Goal: Task Accomplishment & Management: Complete application form

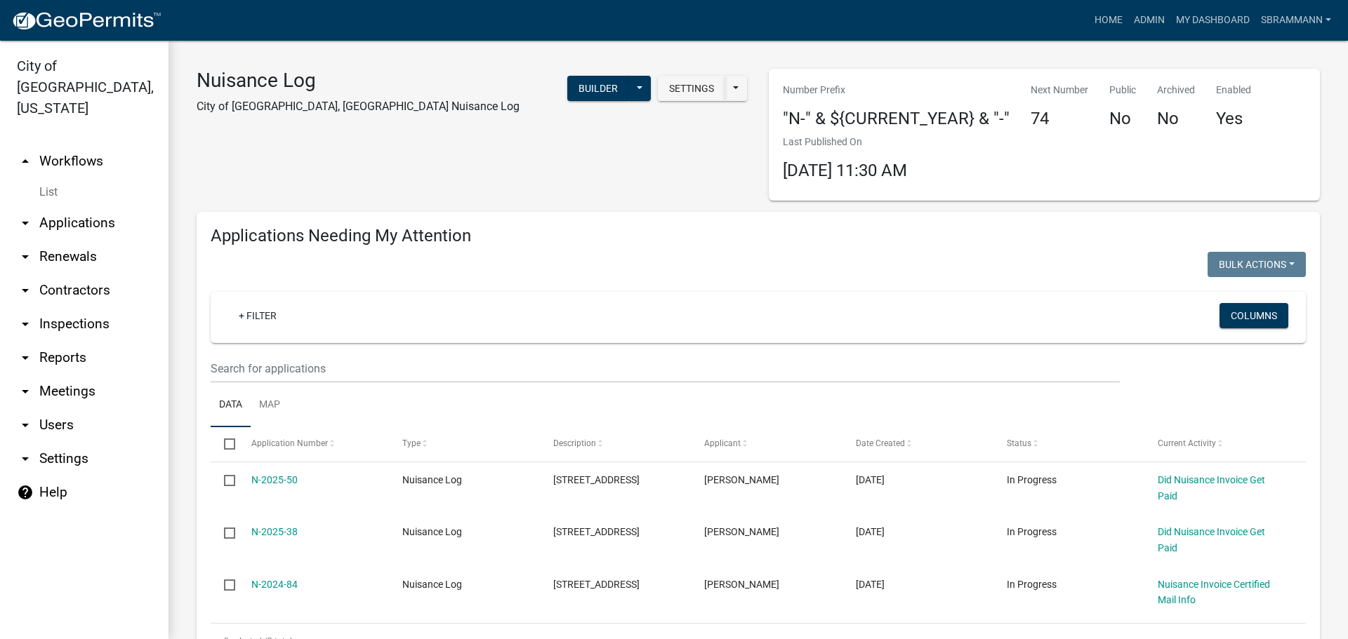
select select "3: 100"
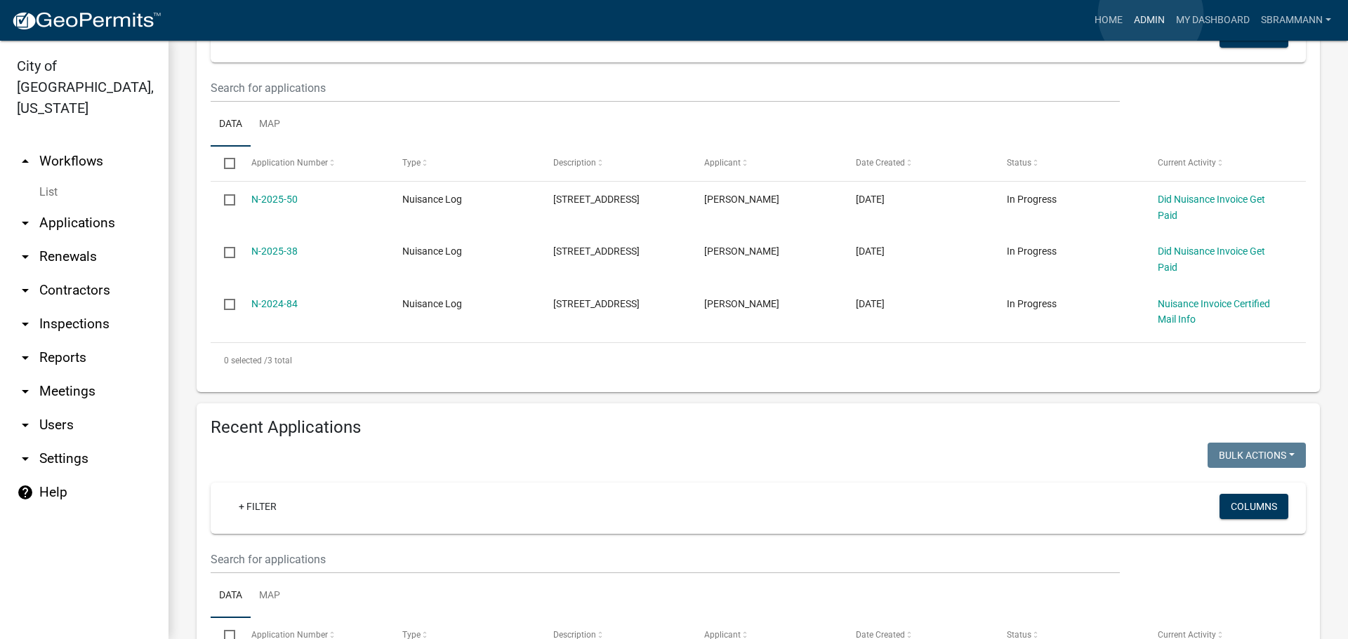
click at [1150, 15] on link "Admin" at bounding box center [1149, 20] width 42 height 27
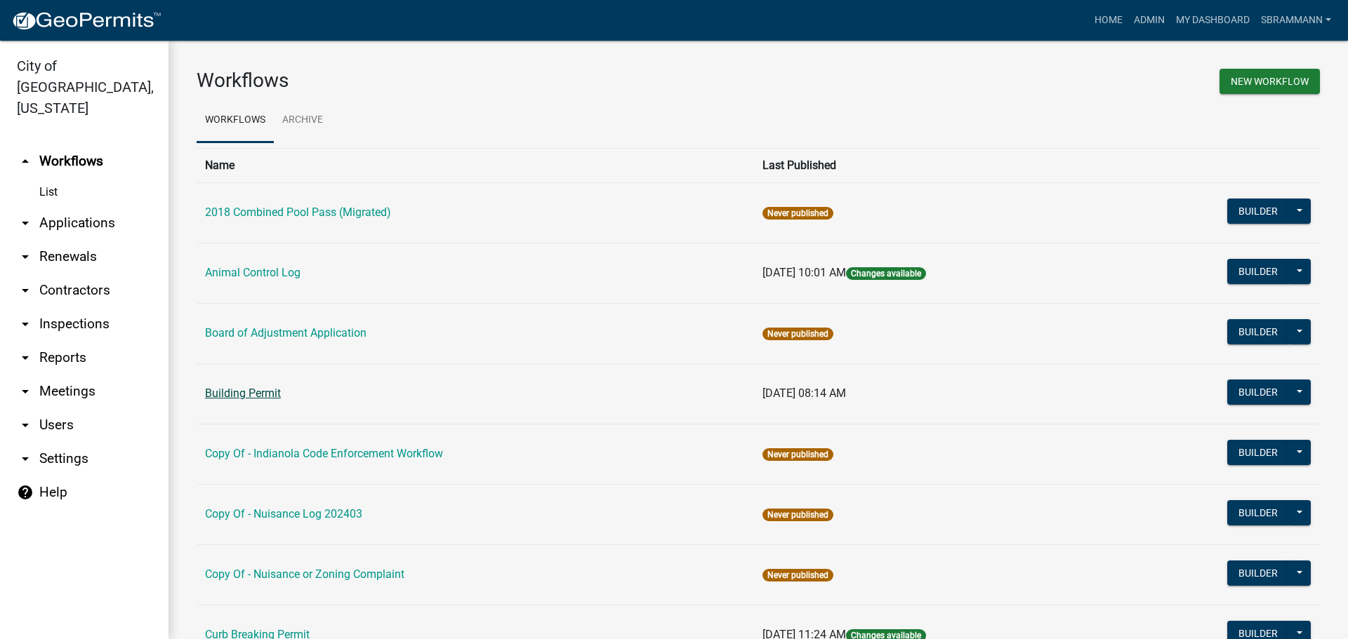
click at [226, 397] on link "Building Permit" at bounding box center [243, 393] width 76 height 13
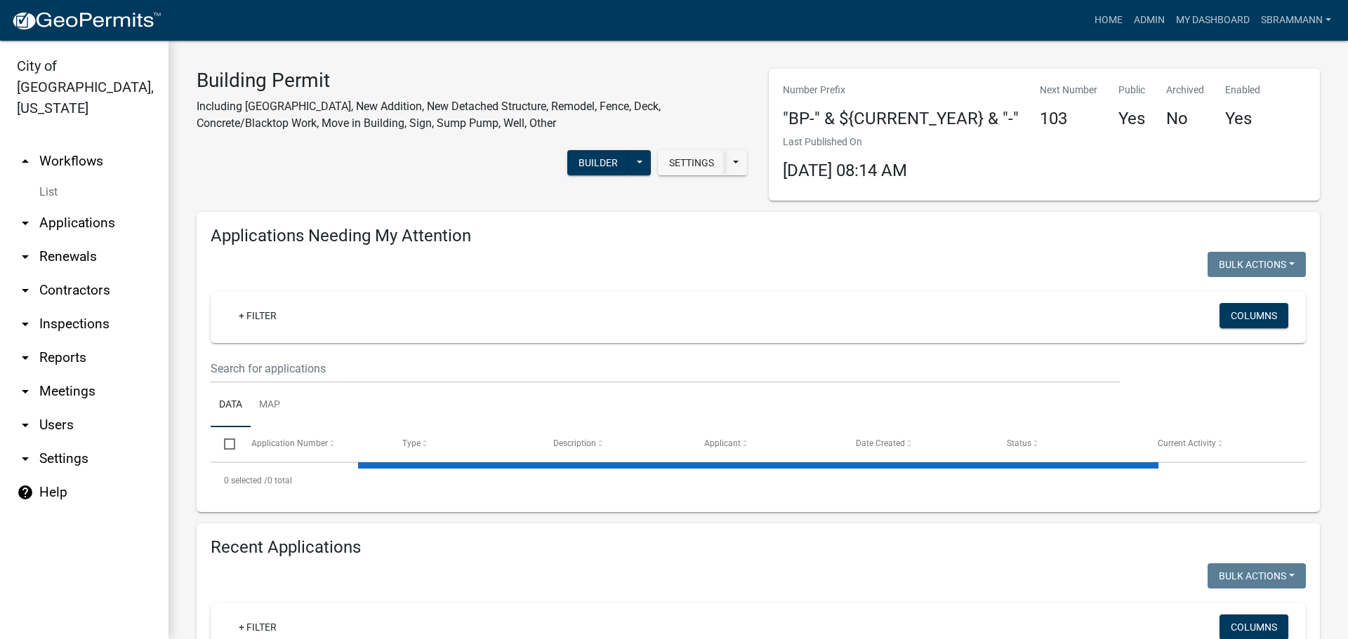
select select "3: 100"
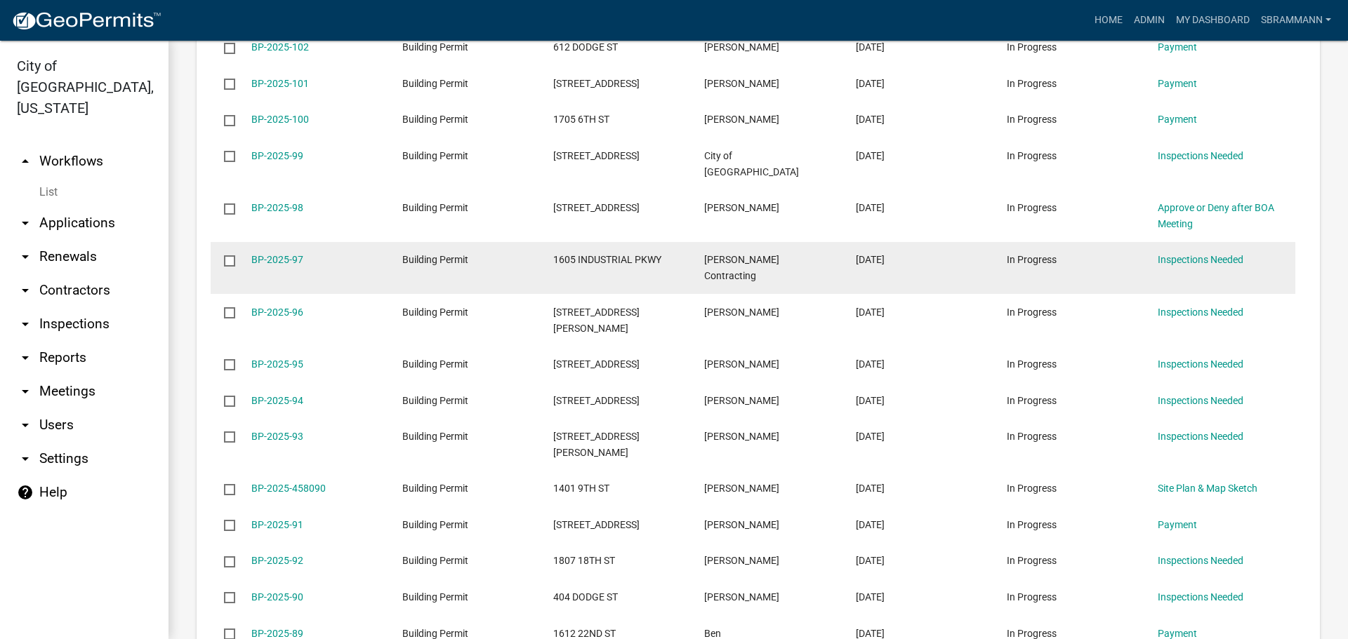
scroll to position [983, 0]
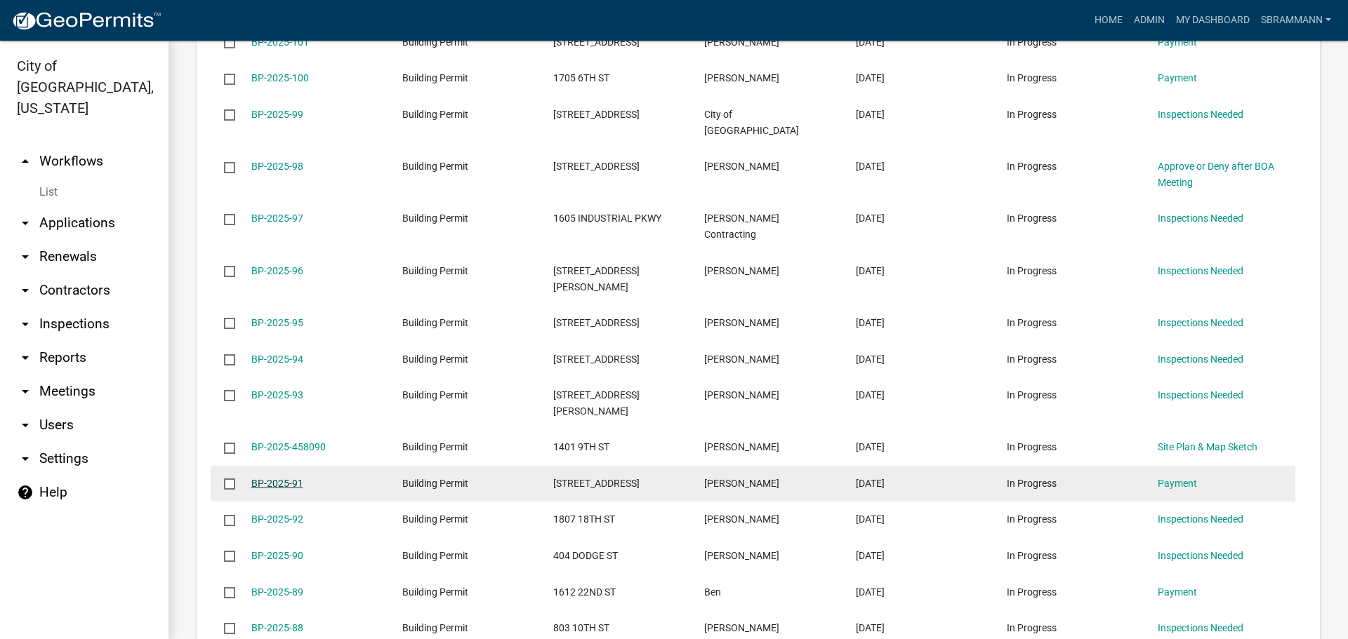
click at [287, 478] on link "BP-2025-91" at bounding box center [277, 483] width 52 height 11
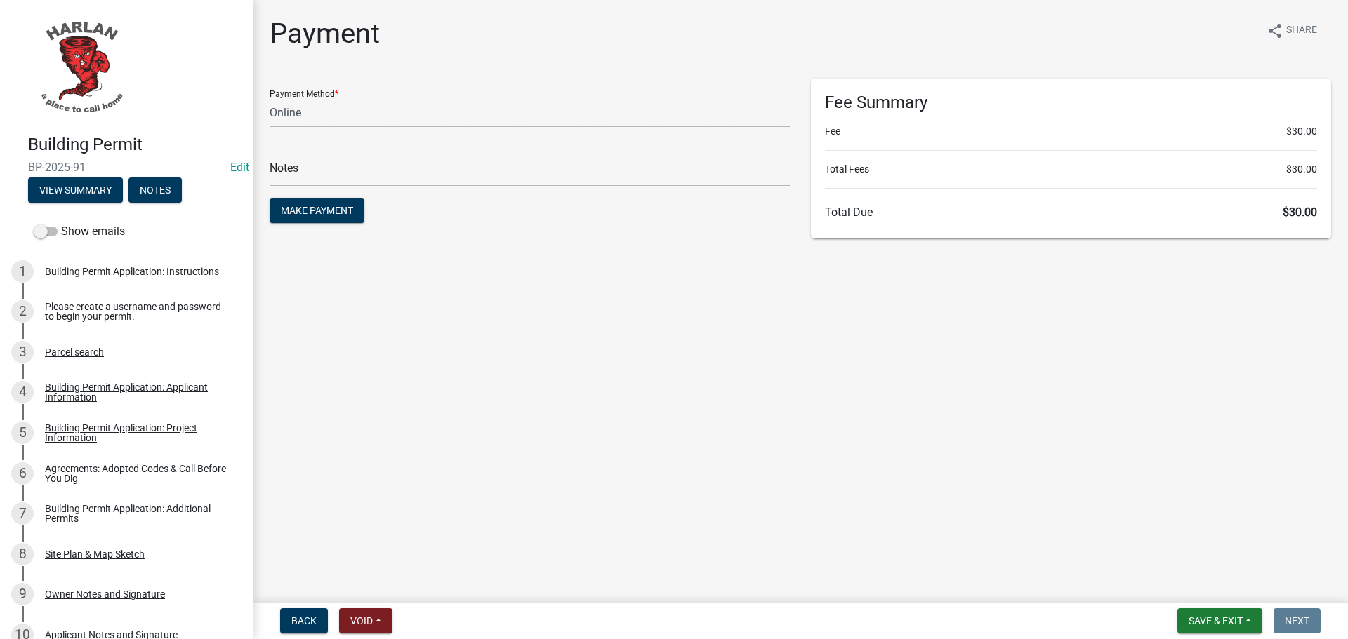
click at [284, 113] on select "Credit Card POS Check Cash Online" at bounding box center [530, 112] width 520 height 29
select select "1: 0"
click at [270, 98] on select "Credit Card POS Check Cash Online" at bounding box center [530, 112] width 520 height 29
click at [289, 180] on input "text" at bounding box center [530, 172] width 520 height 29
type input "5691"
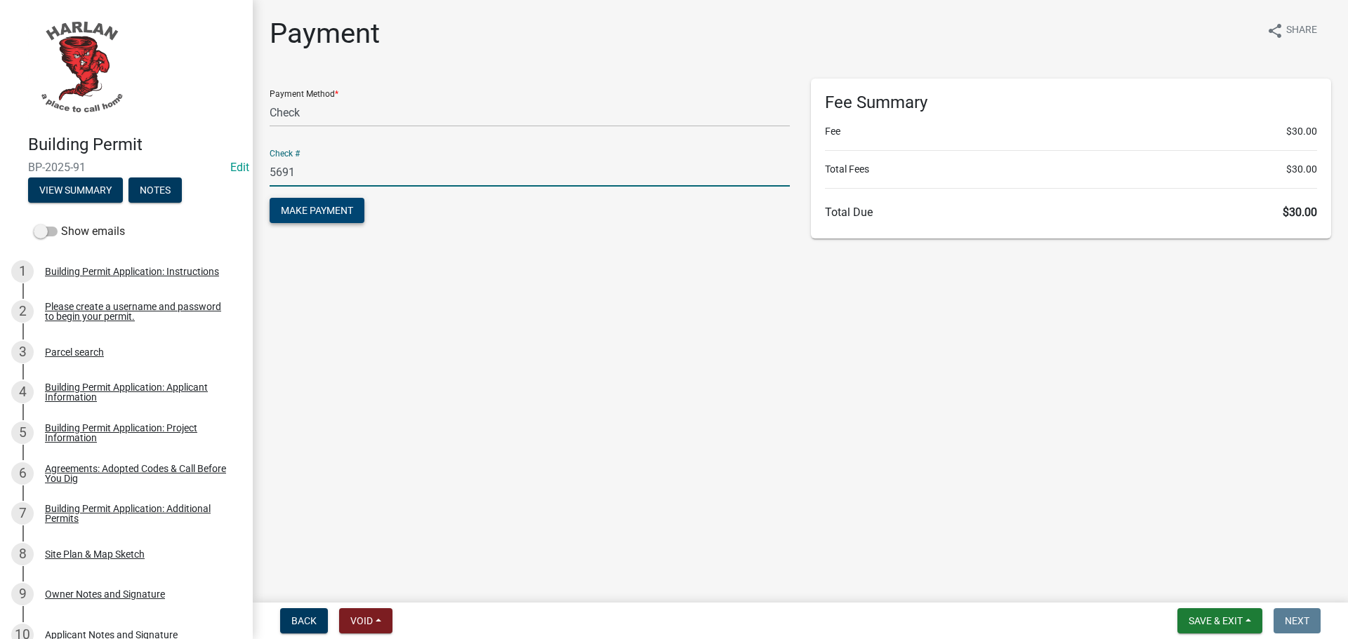
click at [299, 205] on span "Make Payment" at bounding box center [317, 210] width 72 height 11
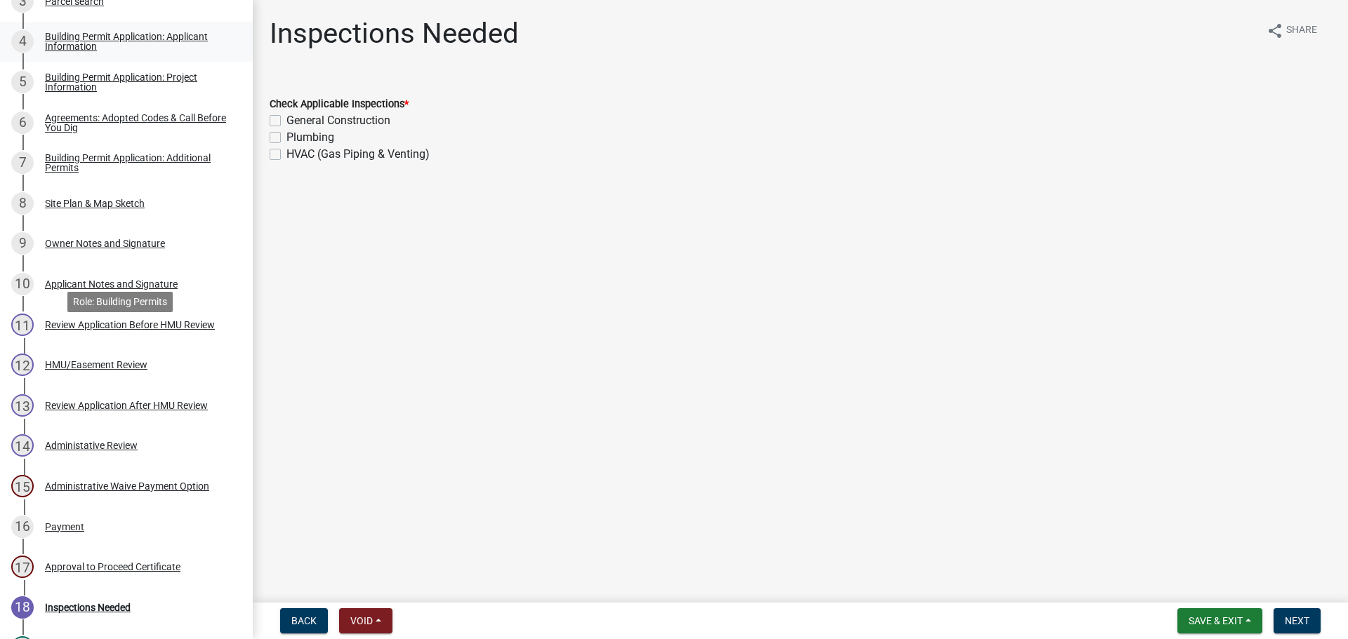
scroll to position [551, 0]
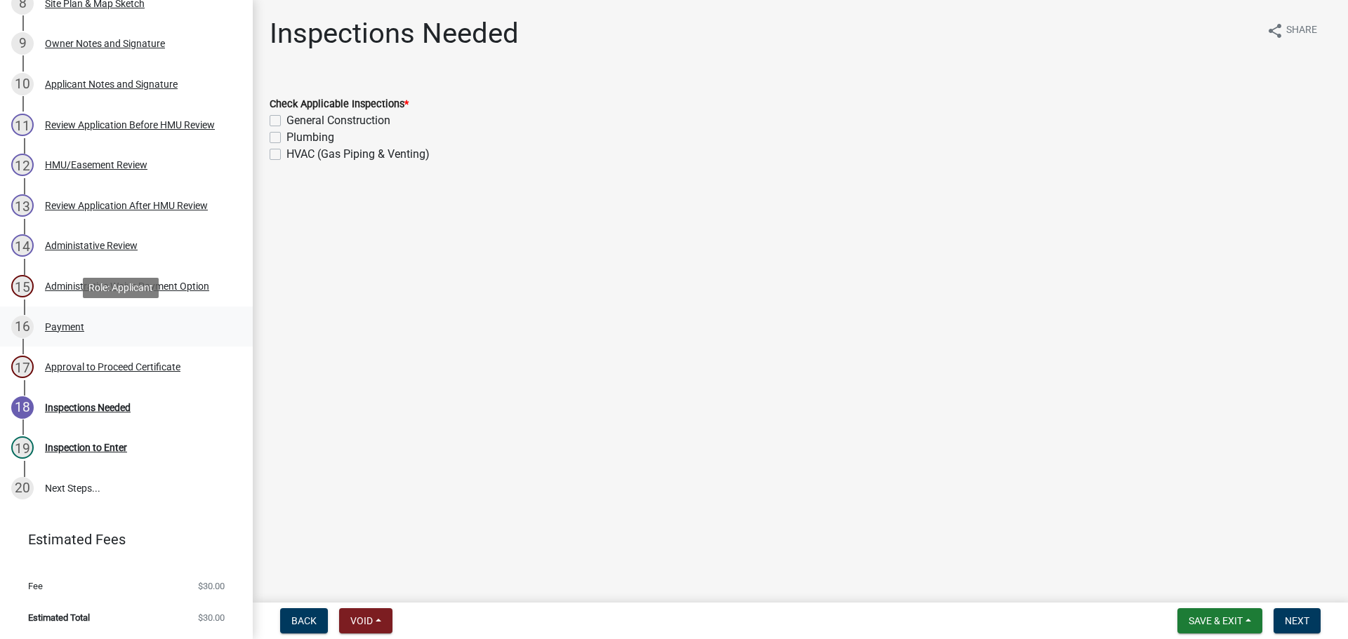
click at [67, 319] on div "16 Payment" at bounding box center [120, 327] width 219 height 22
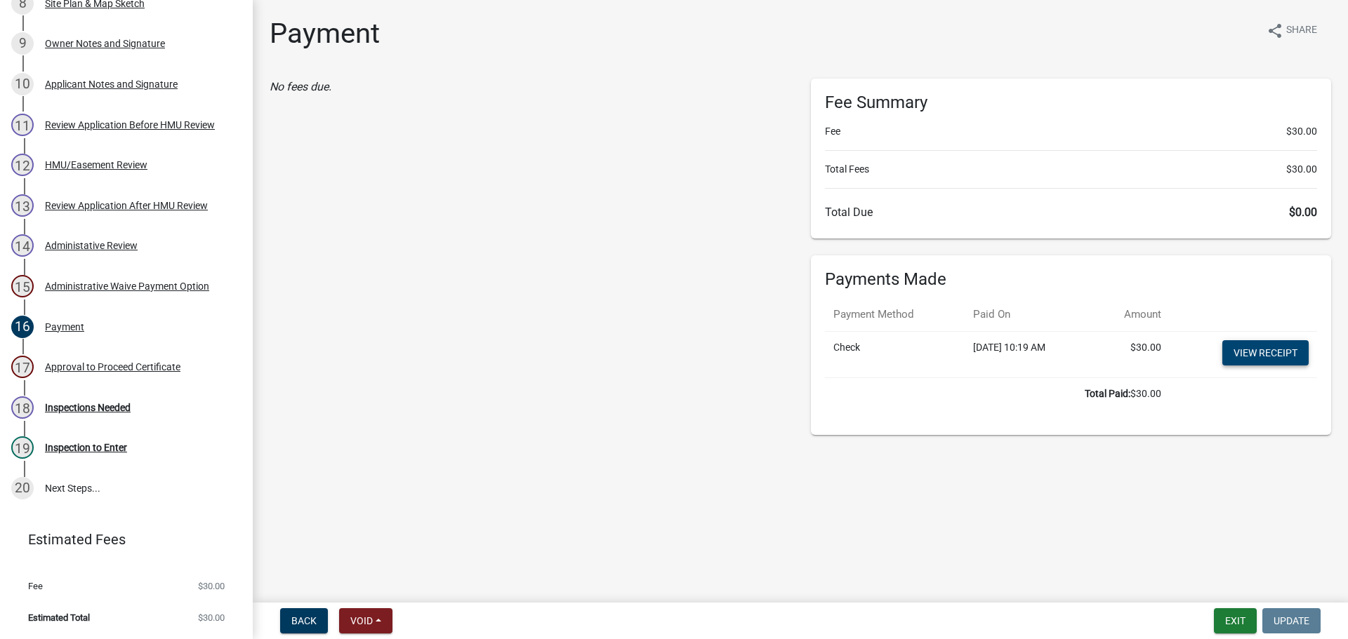
click at [1266, 347] on link "View receipt" at bounding box center [1265, 352] width 86 height 25
click at [84, 362] on div "Approval to Proceed Certificate" at bounding box center [112, 367] width 135 height 10
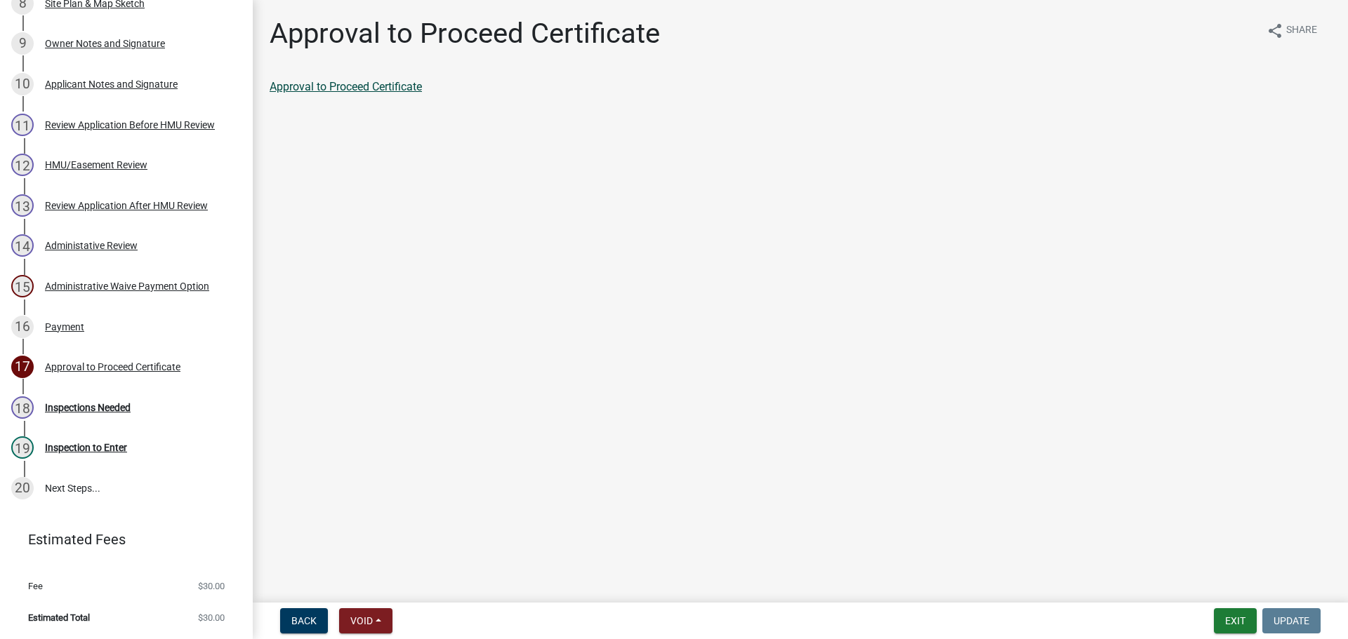
click at [349, 85] on link "Approval to Proceed Certificate" at bounding box center [346, 86] width 152 height 13
click at [1228, 622] on button "Exit" at bounding box center [1235, 621] width 43 height 25
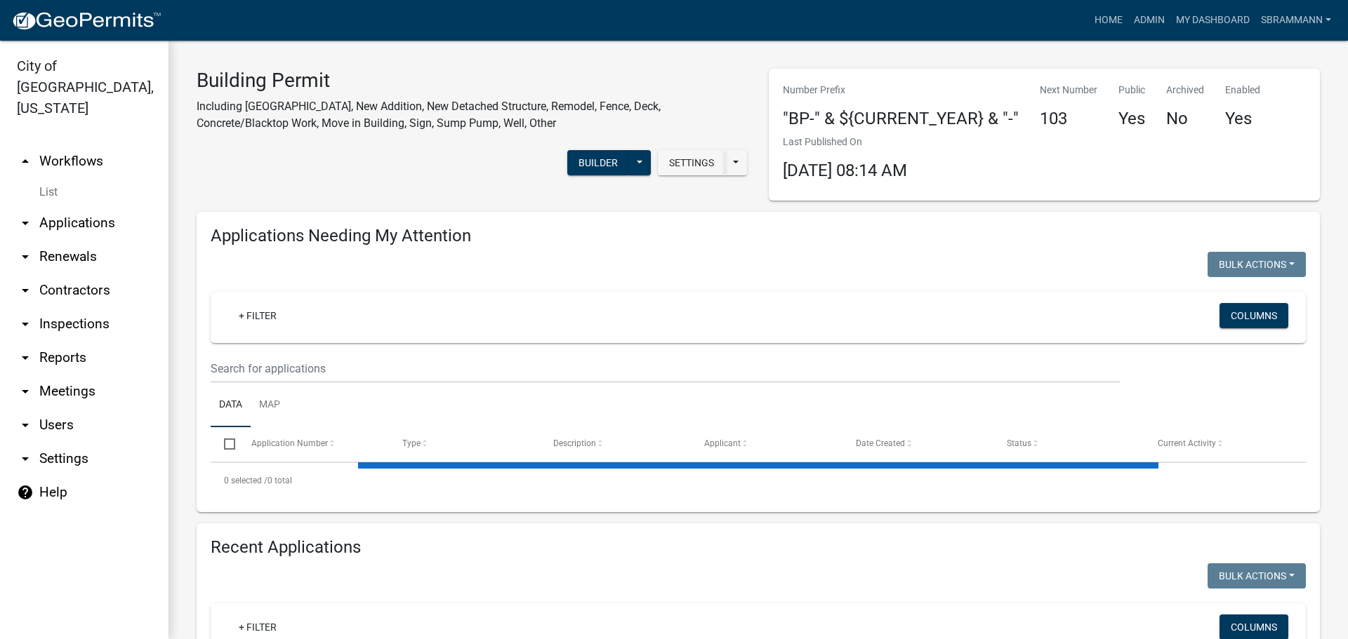
select select "3: 100"
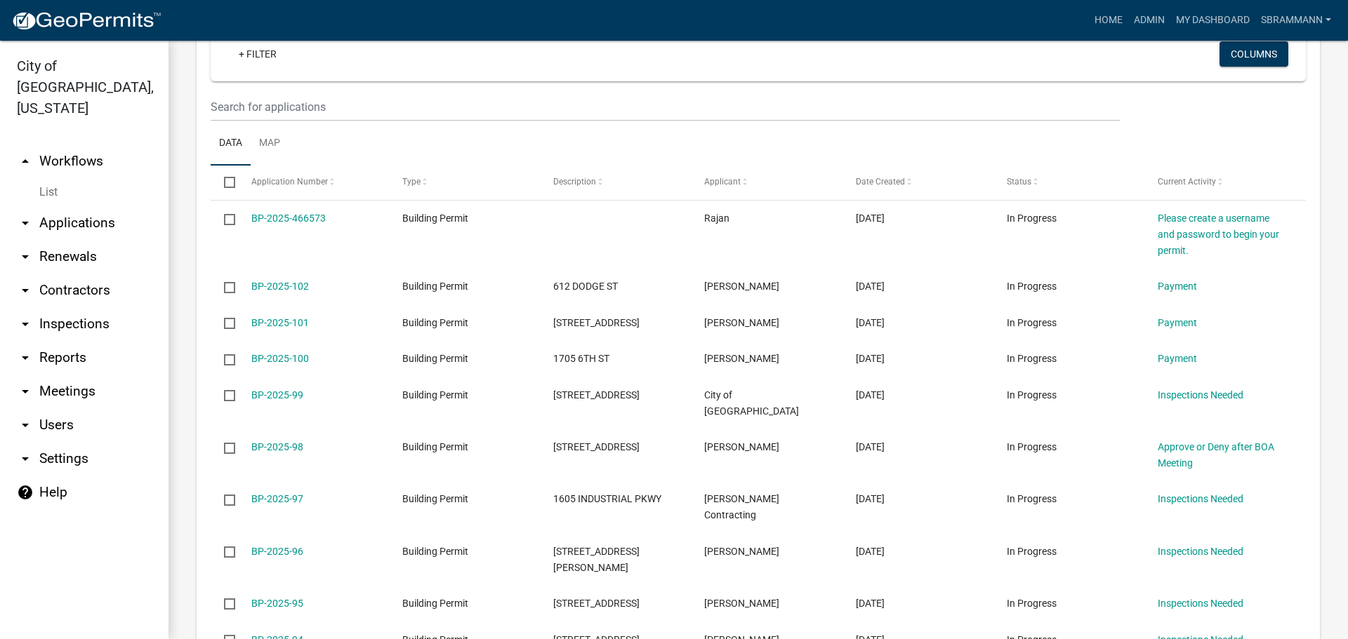
scroll to position [831, 0]
